Goal: Task Accomplishment & Management: Use online tool/utility

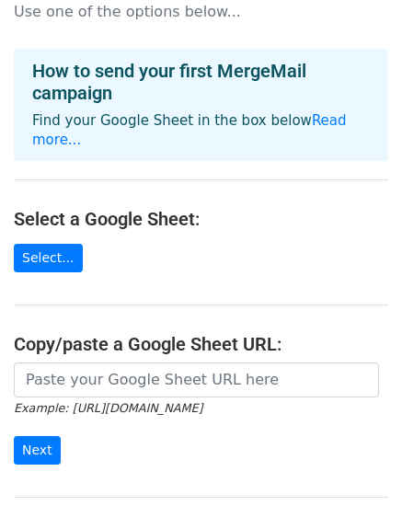
scroll to position [50, 0]
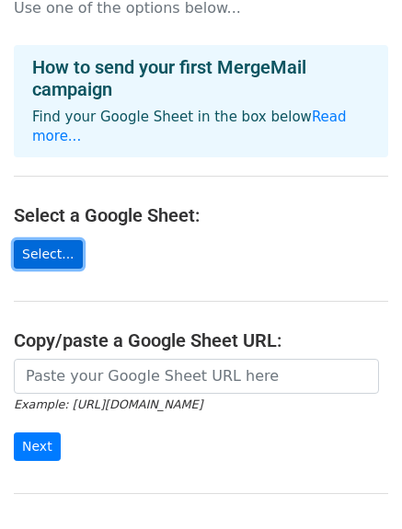
click at [57, 240] on link "Select..." at bounding box center [48, 254] width 69 height 29
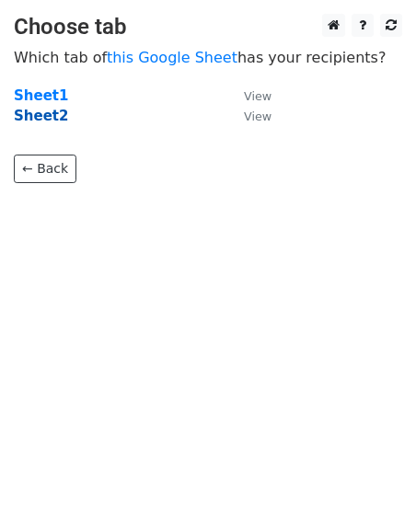
click at [37, 117] on strong "Sheet2" at bounding box center [41, 116] width 54 height 17
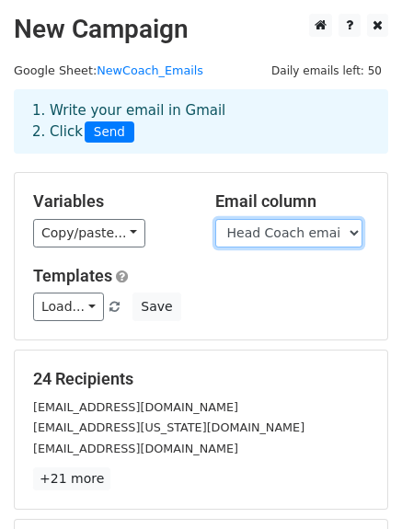
click at [247, 232] on select "School Div Conference Last Name Announcement date Head Coach email Coach X hand…" at bounding box center [288, 233] width 147 height 29
click at [215, 219] on select "School Div Conference Last Name Announcement date Head Coach email Coach X hand…" at bounding box center [288, 233] width 147 height 29
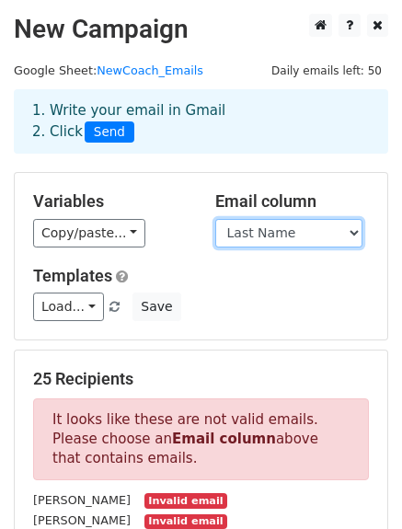
click at [328, 223] on select "School Div Conference Last Name Announcement date Head Coach email Coach X hand…" at bounding box center [288, 233] width 147 height 29
select select "Head Coach email"
click at [215, 219] on select "School Div Conference Last Name Announcement date Head Coach email Coach X hand…" at bounding box center [288, 233] width 147 height 29
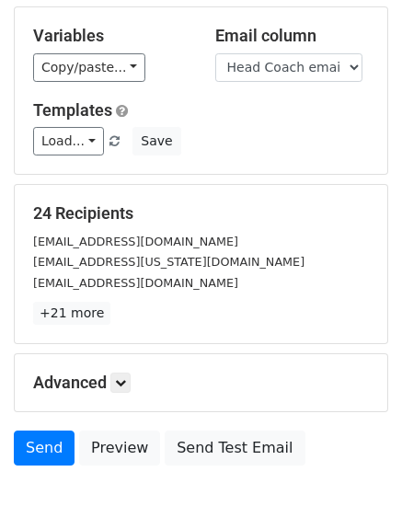
scroll to position [167, 0]
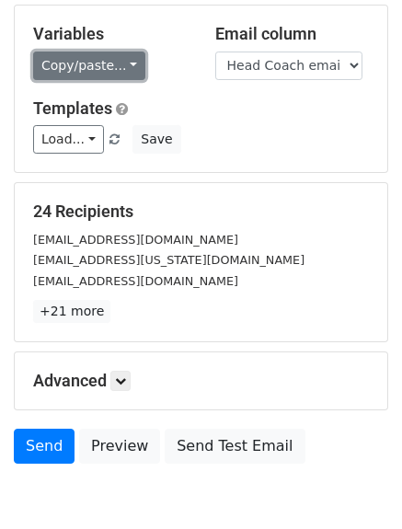
click at [121, 63] on link "Copy/paste..." at bounding box center [89, 66] width 112 height 29
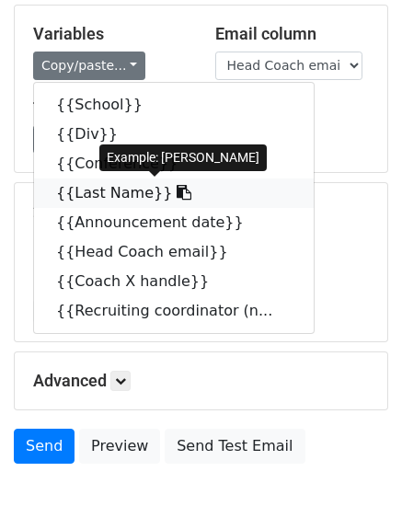
click at [94, 190] on link "{{Last Name}}" at bounding box center [174, 192] width 280 height 29
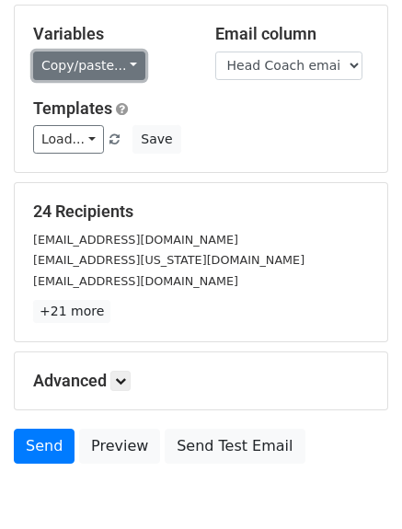
click at [121, 60] on link "Copy/paste..." at bounding box center [89, 66] width 112 height 29
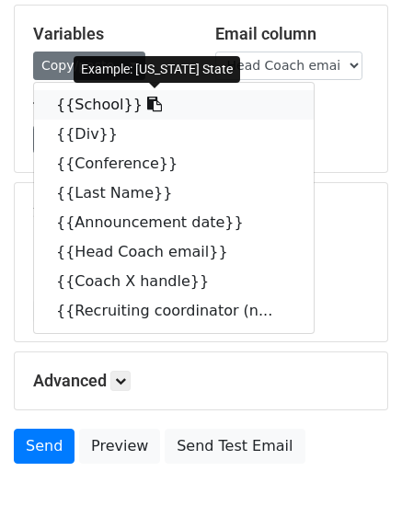
click at [103, 106] on link "{{School}}" at bounding box center [174, 104] width 280 height 29
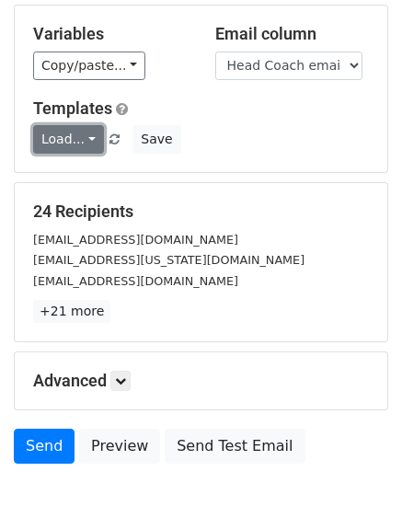
click at [86, 136] on link "Load..." at bounding box center [68, 139] width 71 height 29
